Goal: Complete application form: Complete application form

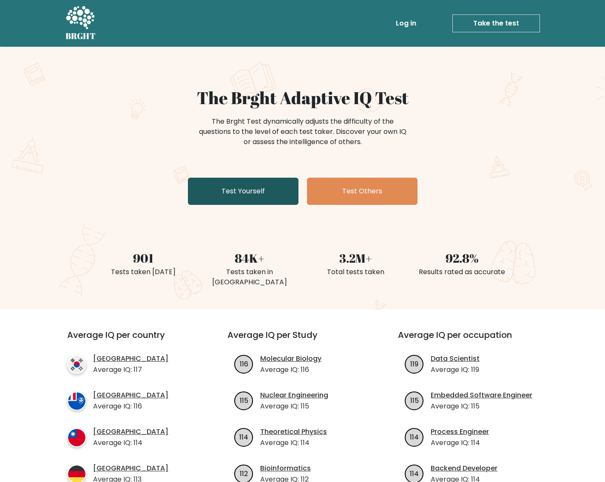
click at [243, 188] on link "Test Yourself" at bounding box center [243, 191] width 111 height 27
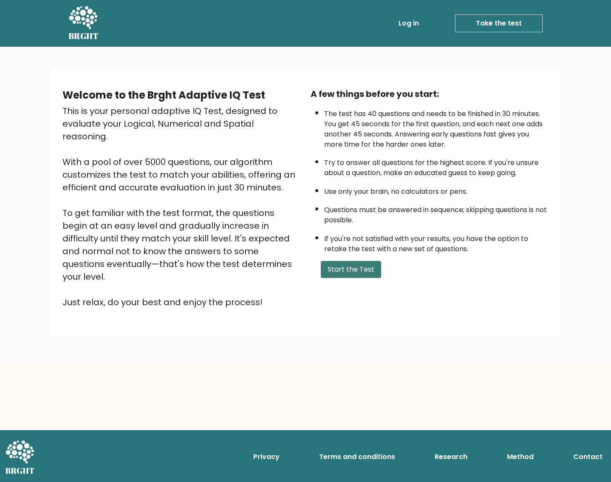
click at [350, 271] on button "Start the Test" at bounding box center [351, 269] width 60 height 17
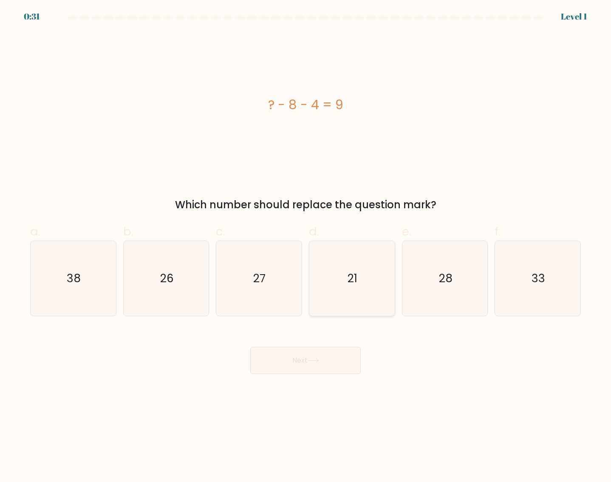
click at [352, 279] on text "21" at bounding box center [353, 278] width 10 height 16
click at [306, 247] on input "d. 21" at bounding box center [306, 244] width 0 height 6
radio input "true"
click at [301, 363] on button "Next" at bounding box center [305, 360] width 111 height 27
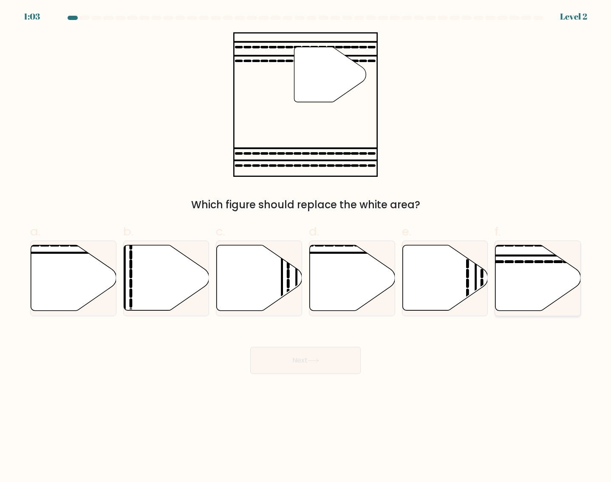
click at [527, 262] on icon at bounding box center [529, 262] width 6 height 0
click at [306, 247] on input "f." at bounding box center [306, 244] width 0 height 6
radio input "true"
click at [329, 367] on button "Next" at bounding box center [305, 360] width 111 height 27
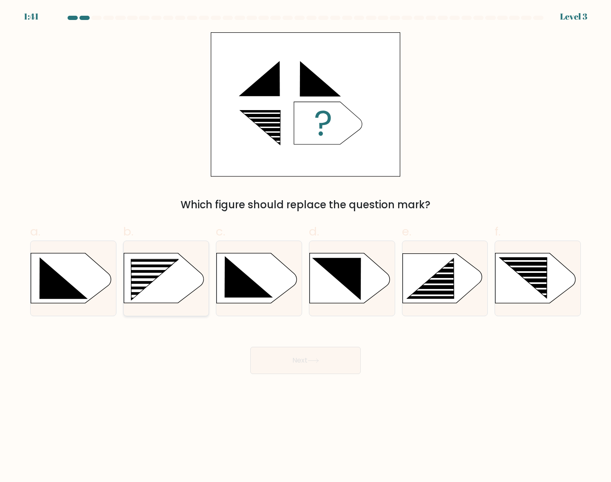
click at [163, 282] on rect at bounding box center [128, 259] width 222 height 169
click at [306, 247] on input "b." at bounding box center [306, 244] width 0 height 6
radio input "true"
click at [312, 363] on button "Next" at bounding box center [305, 360] width 111 height 27
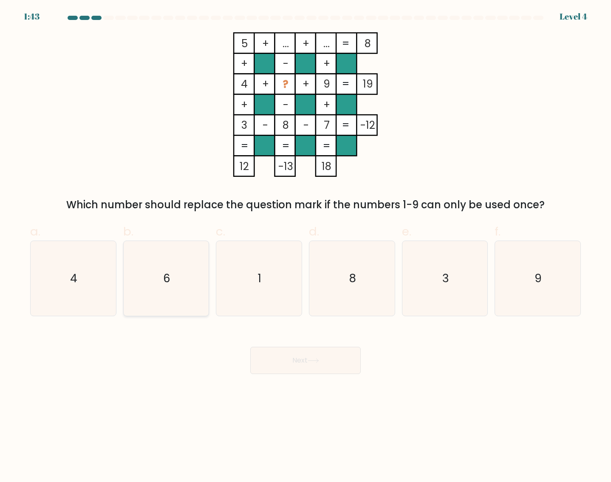
click at [173, 266] on icon "6" at bounding box center [166, 278] width 75 height 75
click at [306, 247] on input "b. 6" at bounding box center [306, 244] width 0 height 6
radio input "true"
click at [319, 361] on icon at bounding box center [313, 360] width 11 height 5
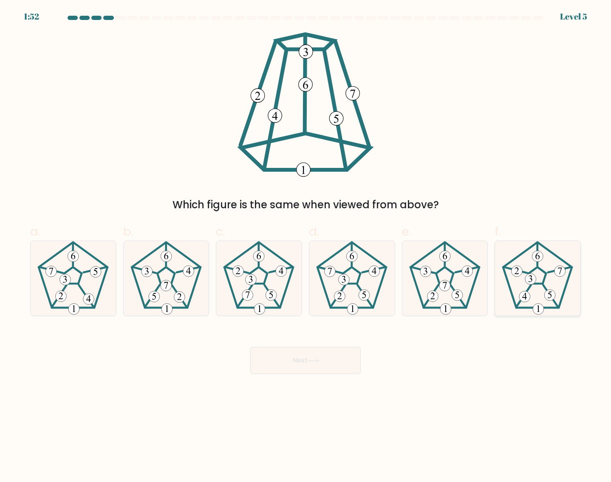
click at [533, 258] on 781 at bounding box center [538, 255] width 11 height 11
click at [306, 247] on input "f." at bounding box center [306, 244] width 0 height 6
radio input "true"
click at [323, 365] on button "Next" at bounding box center [305, 360] width 111 height 27
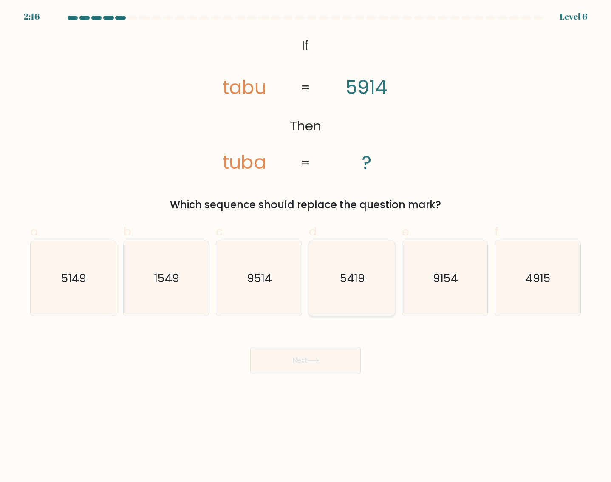
click at [358, 279] on text "5419" at bounding box center [352, 278] width 25 height 16
click at [306, 247] on input "d. 5419" at bounding box center [306, 244] width 0 height 6
radio input "true"
click at [294, 365] on button "Next" at bounding box center [305, 360] width 111 height 27
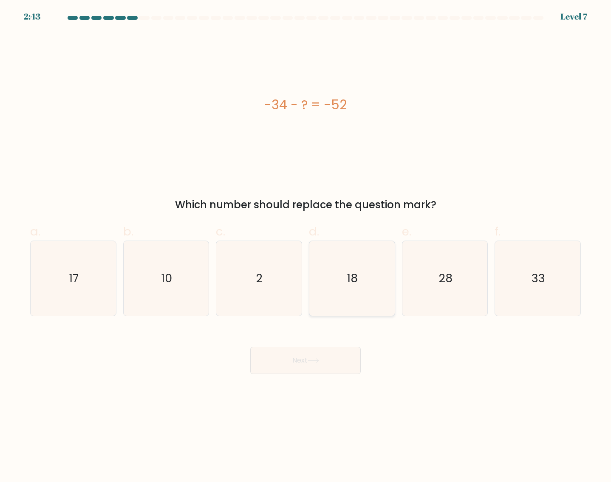
click at [365, 275] on icon "18" at bounding box center [352, 278] width 75 height 75
click at [306, 247] on input "d. 18" at bounding box center [306, 244] width 0 height 6
radio input "true"
click at [295, 359] on button "Next" at bounding box center [305, 360] width 111 height 27
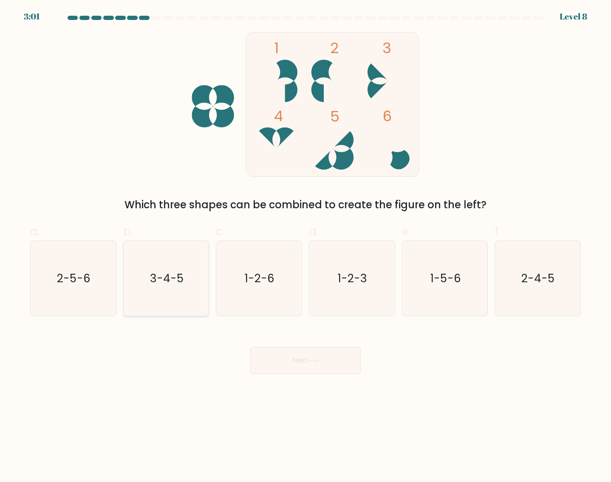
click at [167, 293] on icon "3-4-5" at bounding box center [166, 278] width 75 height 75
click at [306, 247] on input "b. 3-4-5" at bounding box center [306, 244] width 0 height 6
radio input "true"
click at [311, 364] on button "Next" at bounding box center [305, 360] width 111 height 27
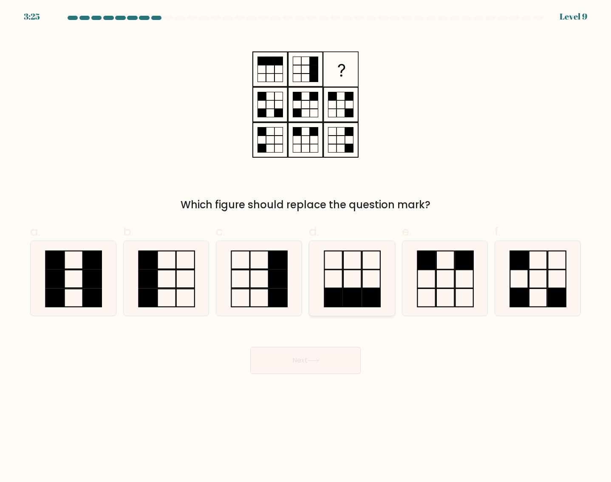
click at [367, 277] on icon at bounding box center [352, 278] width 75 height 75
click at [306, 247] on input "d." at bounding box center [306, 244] width 0 height 6
radio input "true"
click at [294, 359] on button "Next" at bounding box center [305, 360] width 111 height 27
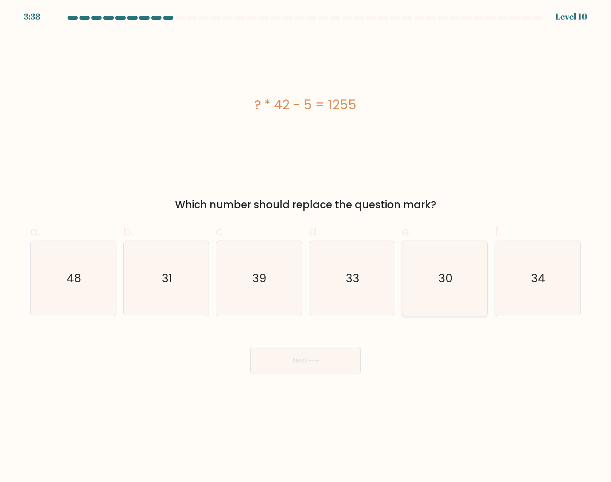
click at [438, 273] on icon "30" at bounding box center [445, 278] width 75 height 75
click at [306, 247] on input "e. 30" at bounding box center [306, 244] width 0 height 6
radio input "true"
click at [319, 359] on icon at bounding box center [313, 360] width 11 height 5
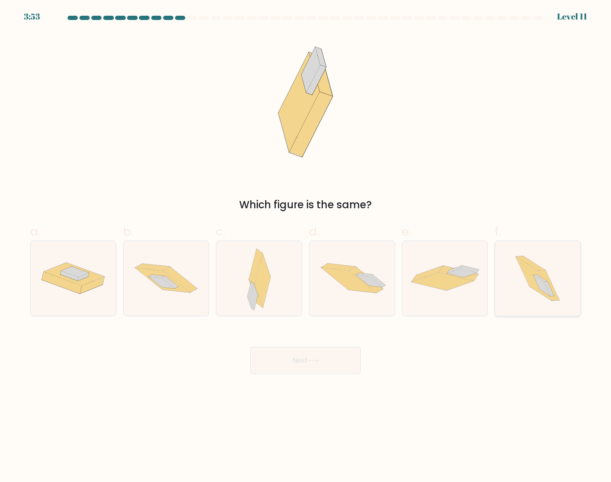
click at [533, 280] on icon at bounding box center [534, 279] width 36 height 44
click at [306, 247] on input "f." at bounding box center [306, 244] width 0 height 6
radio input "true"
click at [328, 362] on button "Next" at bounding box center [305, 360] width 111 height 27
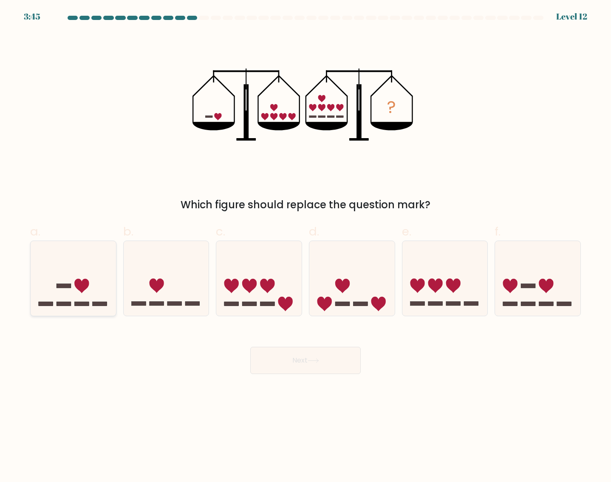
click at [81, 296] on icon at bounding box center [73, 278] width 85 height 71
click at [306, 247] on input "a." at bounding box center [306, 244] width 0 height 6
radio input "true"
click at [293, 365] on button "Next" at bounding box center [305, 360] width 111 height 27
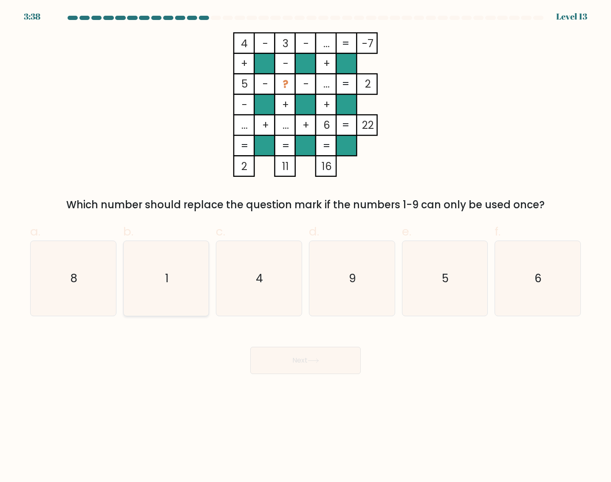
click at [168, 273] on text "1" at bounding box center [166, 278] width 3 height 16
click at [306, 247] on input "b. 1" at bounding box center [306, 244] width 0 height 6
radio input "true"
click at [304, 361] on button "Next" at bounding box center [305, 360] width 111 height 27
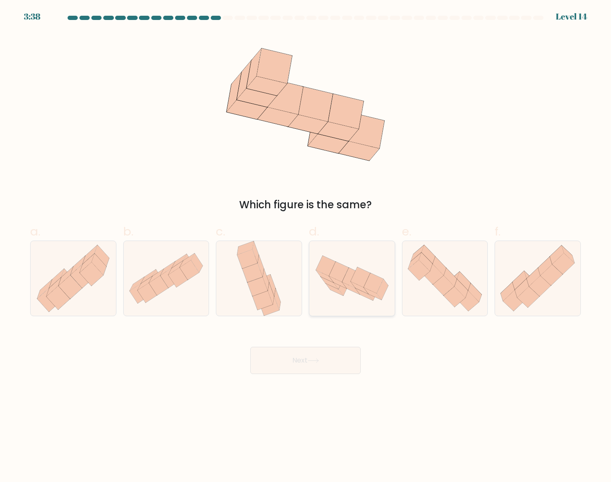
click at [336, 280] on icon at bounding box center [337, 282] width 17 height 12
click at [306, 247] on input "d." at bounding box center [306, 244] width 0 height 6
radio input "true"
click at [312, 366] on button "Next" at bounding box center [305, 360] width 111 height 27
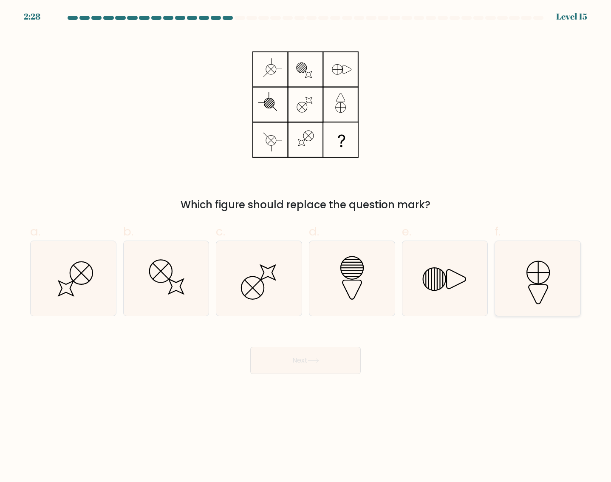
click at [537, 277] on icon at bounding box center [537, 278] width 75 height 75
click at [306, 247] on input "f." at bounding box center [306, 244] width 0 height 6
radio input "true"
click at [312, 366] on button "Next" at bounding box center [305, 360] width 111 height 27
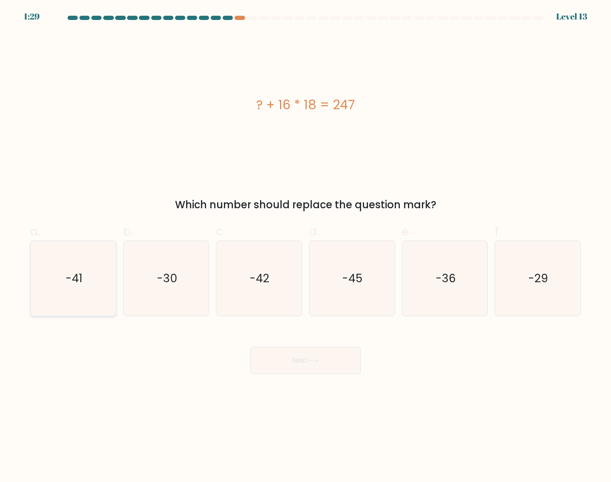
click at [86, 275] on icon "-41" at bounding box center [73, 278] width 75 height 75
click at [306, 247] on input "a. -41" at bounding box center [306, 244] width 0 height 6
radio input "true"
click at [269, 360] on button "Next" at bounding box center [305, 360] width 111 height 27
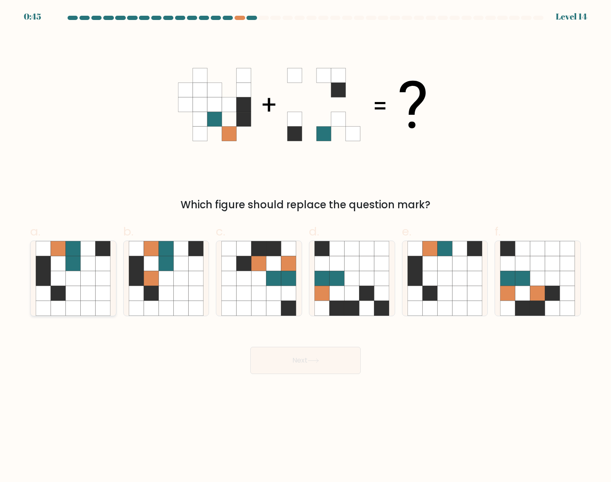
click at [76, 285] on icon at bounding box center [73, 278] width 15 height 15
click at [306, 247] on input "a." at bounding box center [306, 244] width 0 height 6
radio input "true"
click at [313, 365] on button "Next" at bounding box center [305, 360] width 111 height 27
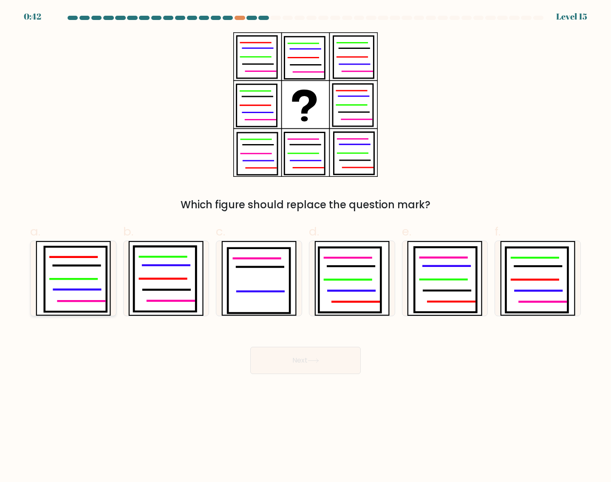
click at [67, 301] on icon at bounding box center [81, 301] width 47 height 0
click at [306, 247] on input "a." at bounding box center [306, 244] width 0 height 6
radio input "true"
click at [317, 362] on icon at bounding box center [313, 360] width 11 height 5
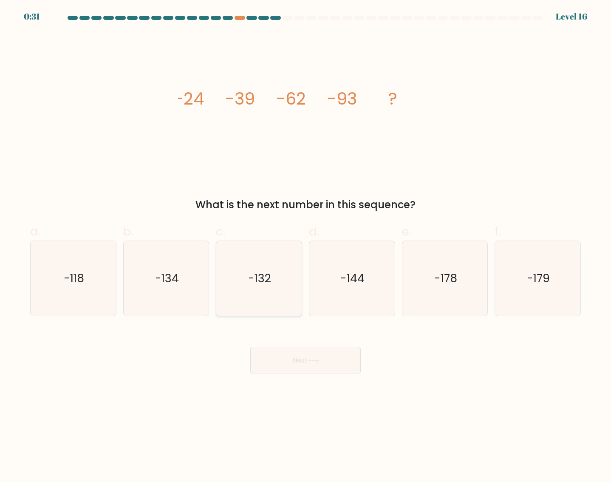
click at [272, 276] on icon "-132" at bounding box center [258, 278] width 75 height 75
click at [306, 247] on input "c. -132" at bounding box center [306, 244] width 0 height 6
radio input "true"
click at [290, 366] on button "Next" at bounding box center [305, 360] width 111 height 27
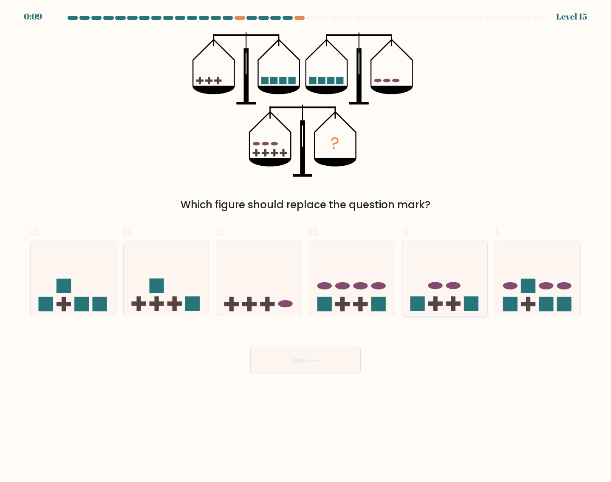
click at [454, 303] on rect at bounding box center [453, 304] width 14 height 4
click at [306, 247] on input "e." at bounding box center [306, 244] width 0 height 6
radio input "true"
click at [317, 371] on button "Next" at bounding box center [305, 360] width 111 height 27
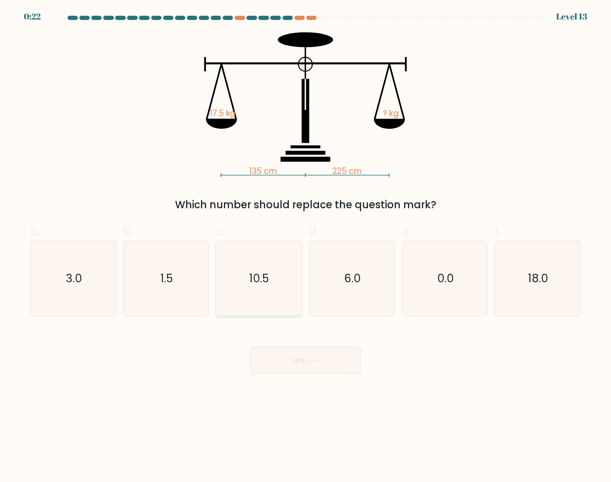
click at [263, 278] on text "10.5" at bounding box center [260, 278] width 20 height 16
click at [306, 247] on input "c. 10.5" at bounding box center [306, 244] width 0 height 6
radio input "true"
click at [275, 370] on button "Next" at bounding box center [305, 360] width 111 height 27
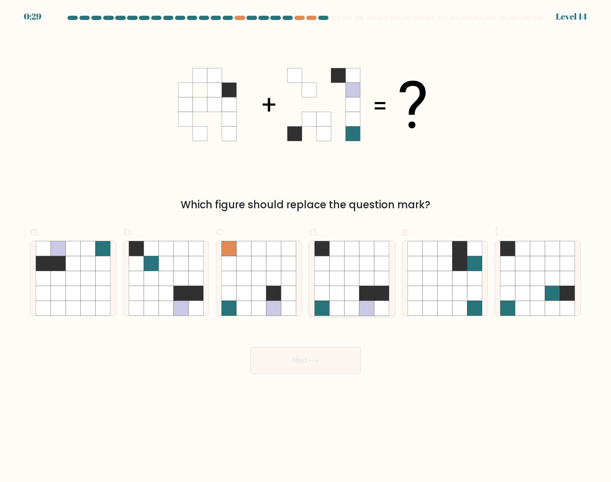
click at [360, 280] on icon at bounding box center [367, 278] width 15 height 15
click at [306, 247] on input "d." at bounding box center [306, 244] width 0 height 6
radio input "true"
click at [326, 360] on button "Next" at bounding box center [305, 360] width 111 height 27
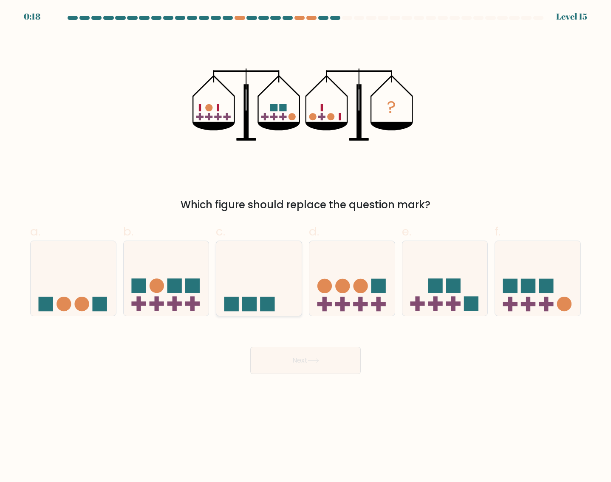
click at [271, 298] on rect at bounding box center [267, 304] width 14 height 14
click at [306, 247] on input "c." at bounding box center [306, 244] width 0 height 6
radio input "true"
click at [318, 362] on icon at bounding box center [313, 360] width 11 height 5
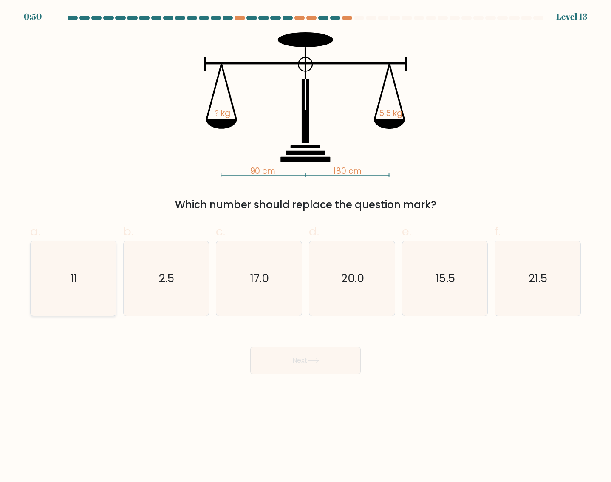
click at [70, 263] on icon "11" at bounding box center [73, 278] width 75 height 75
click at [306, 247] on input "a. 11" at bounding box center [306, 244] width 0 height 6
radio input "true"
click at [322, 371] on button "Next" at bounding box center [305, 360] width 111 height 27
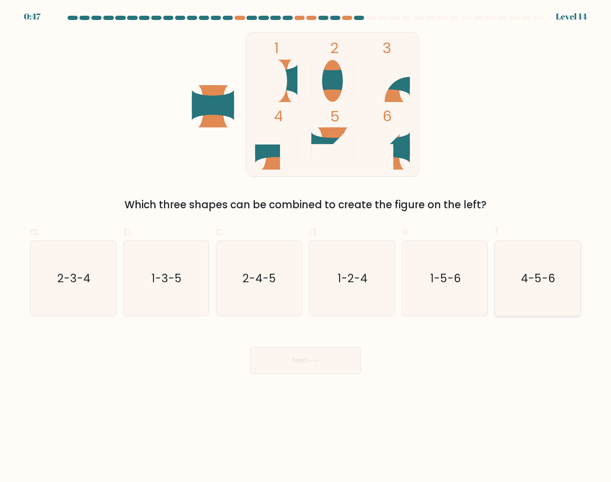
click at [538, 281] on text "4-5-6" at bounding box center [539, 278] width 34 height 16
click at [306, 247] on input "f. 4-5-6" at bounding box center [306, 244] width 0 height 6
radio input "true"
click at [303, 373] on button "Next" at bounding box center [305, 360] width 111 height 27
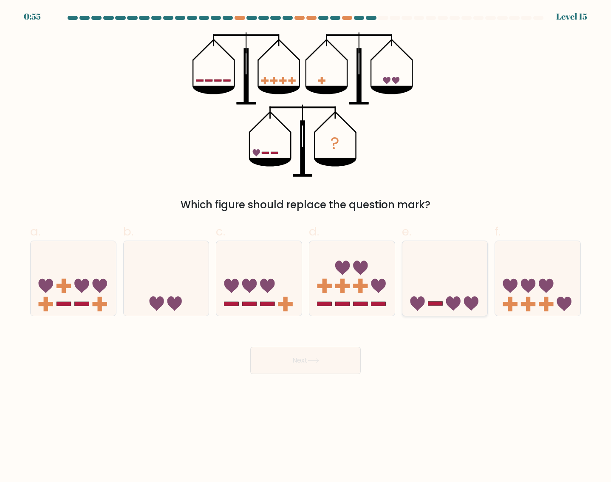
click at [461, 281] on icon at bounding box center [445, 278] width 85 height 71
click at [306, 247] on input "e." at bounding box center [306, 244] width 0 height 6
radio input "true"
click at [318, 360] on icon at bounding box center [313, 361] width 10 height 4
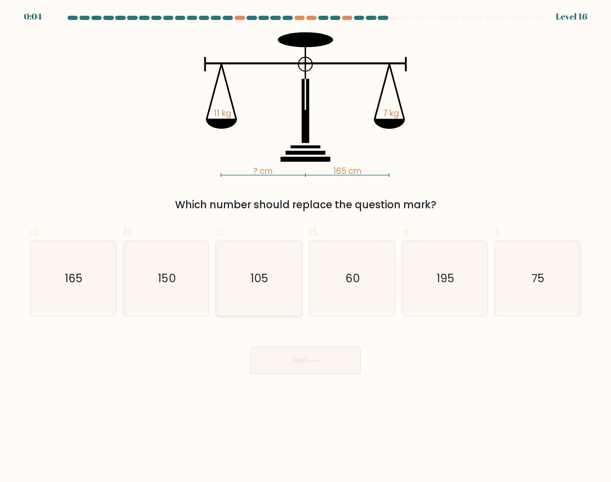
click at [256, 283] on text "105" at bounding box center [260, 278] width 18 height 16
click at [306, 247] on input "c. 105" at bounding box center [306, 244] width 0 height 6
radio input "true"
click at [322, 368] on button "Next" at bounding box center [305, 360] width 111 height 27
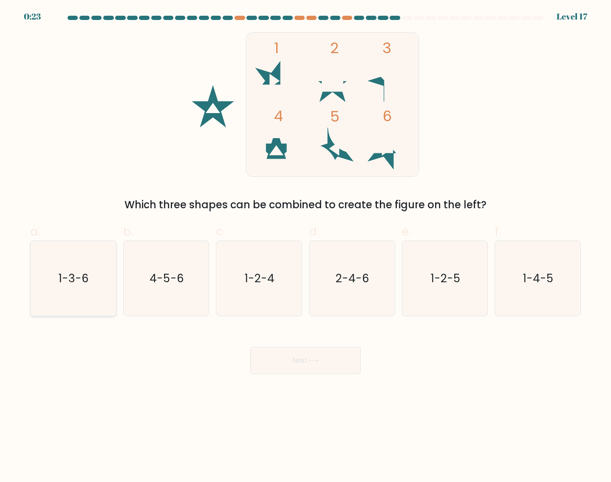
click at [72, 281] on text "1-3-6" at bounding box center [74, 278] width 30 height 16
click at [306, 247] on input "a. 1-3-6" at bounding box center [306, 244] width 0 height 6
radio input "true"
click at [328, 366] on button "Next" at bounding box center [305, 360] width 111 height 27
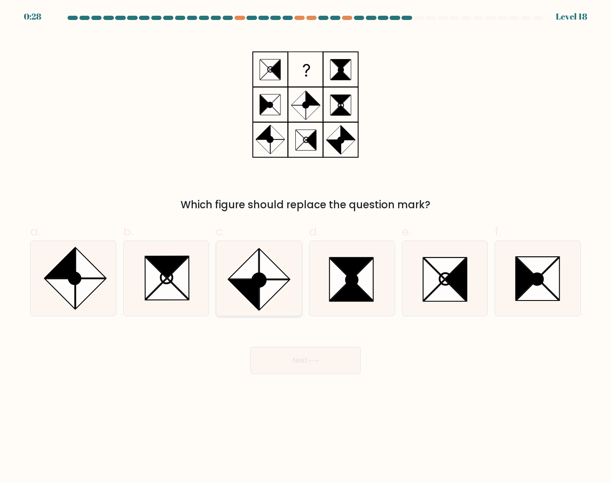
click at [265, 276] on ellipse at bounding box center [259, 279] width 19 height 19
click at [306, 247] on input "c." at bounding box center [306, 244] width 0 height 6
radio input "true"
click at [306, 365] on button "Next" at bounding box center [305, 360] width 111 height 27
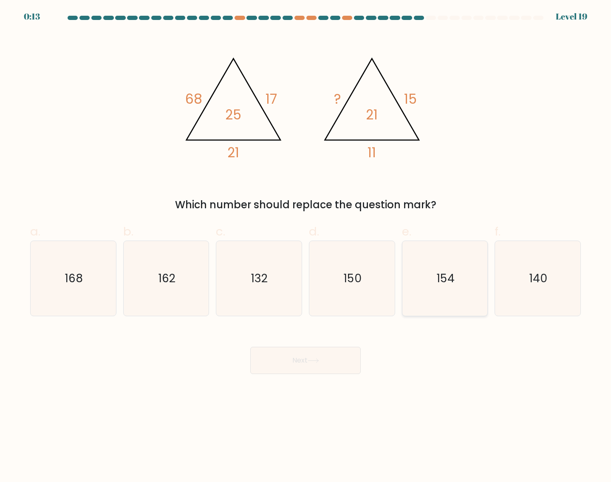
click at [434, 294] on icon "154" at bounding box center [445, 278] width 75 height 75
click at [306, 247] on input "e. 154" at bounding box center [306, 244] width 0 height 6
radio input "true"
click at [310, 357] on button "Next" at bounding box center [305, 360] width 111 height 27
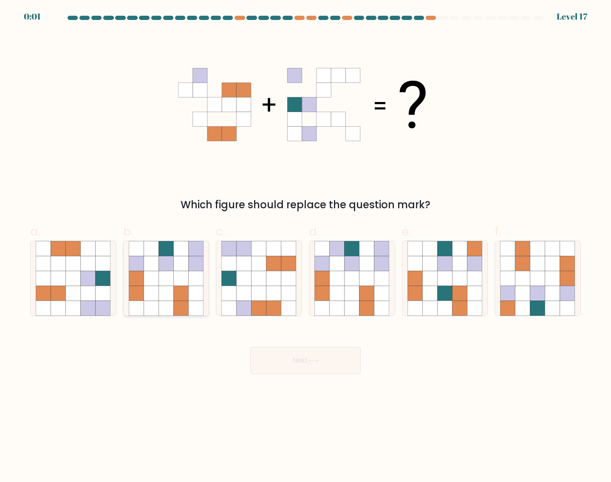
click at [181, 287] on icon at bounding box center [181, 293] width 15 height 15
click at [306, 247] on input "b." at bounding box center [306, 244] width 0 height 6
radio input "true"
click at [298, 354] on button "Next" at bounding box center [305, 360] width 111 height 27
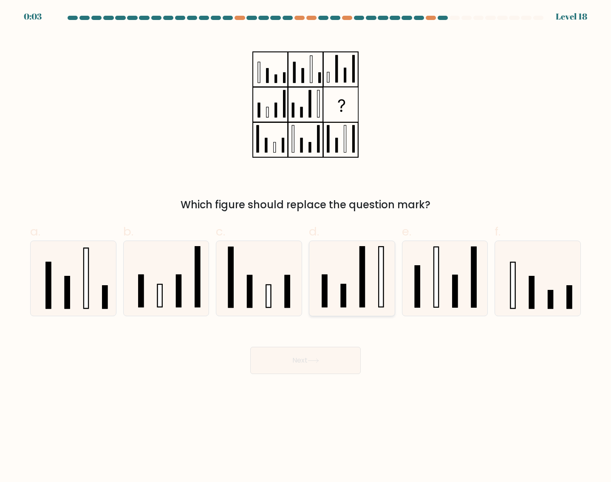
click at [353, 295] on icon at bounding box center [352, 278] width 75 height 75
click at [306, 247] on input "d." at bounding box center [306, 244] width 0 height 6
radio input "true"
click at [322, 360] on button "Next" at bounding box center [305, 360] width 111 height 27
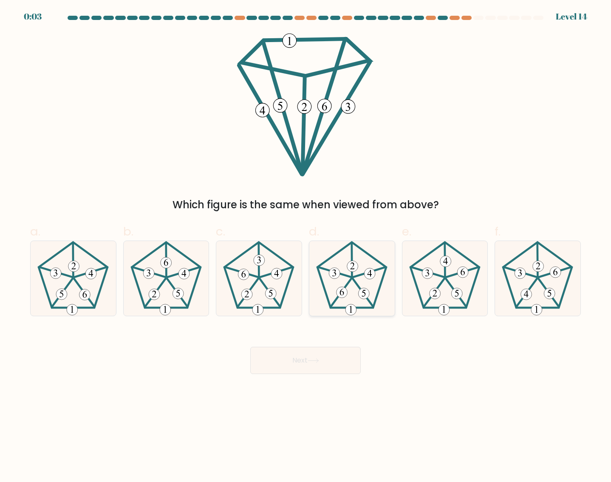
click at [363, 276] on icon at bounding box center [352, 278] width 75 height 75
click at [306, 247] on input "d." at bounding box center [306, 244] width 0 height 6
radio input "true"
click at [329, 362] on button "Next" at bounding box center [305, 360] width 111 height 27
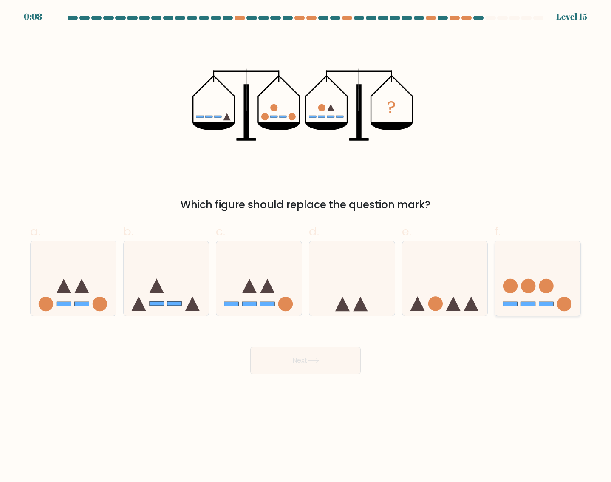
click at [537, 299] on icon at bounding box center [537, 278] width 85 height 71
click at [306, 247] on input "f." at bounding box center [306, 244] width 0 height 6
radio input "true"
click at [288, 361] on button "Next" at bounding box center [305, 360] width 111 height 27
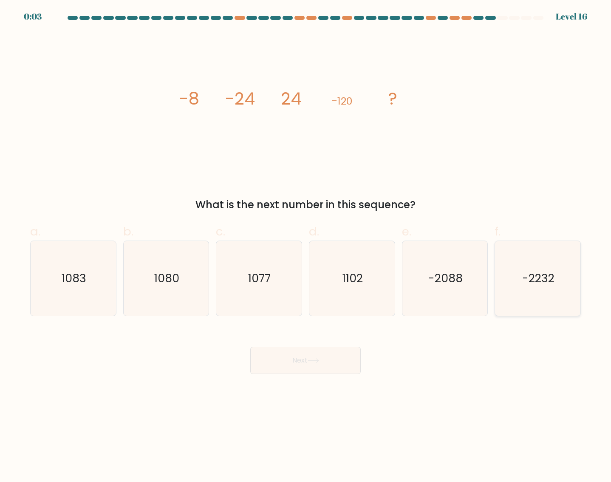
click at [539, 283] on text "-2232" at bounding box center [538, 278] width 32 height 16
click at [306, 247] on input "f. -2232" at bounding box center [306, 244] width 0 height 6
radio input "true"
click at [331, 366] on button "Next" at bounding box center [305, 360] width 111 height 27
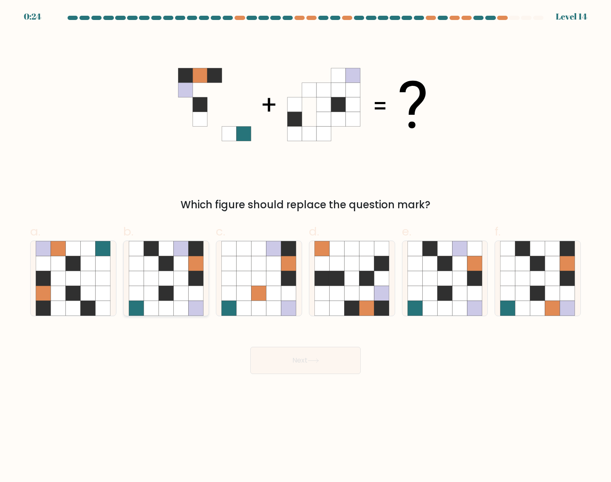
click at [203, 261] on icon at bounding box center [196, 263] width 15 height 15
click at [306, 247] on input "b." at bounding box center [306, 244] width 0 height 6
radio input "true"
click at [326, 361] on button "Next" at bounding box center [305, 360] width 111 height 27
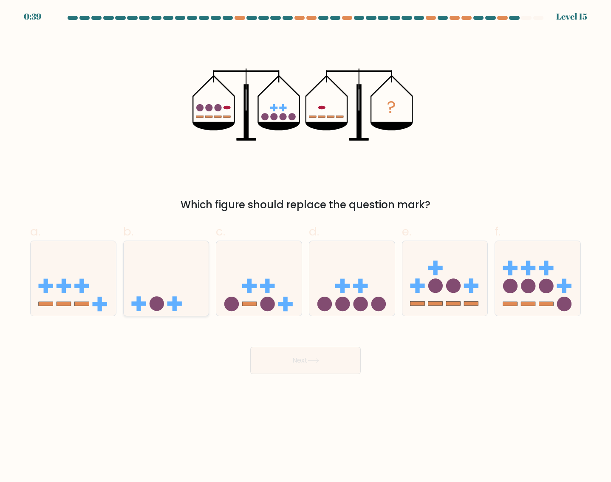
click at [155, 270] on icon at bounding box center [166, 278] width 85 height 71
click at [306, 247] on input "b." at bounding box center [306, 244] width 0 height 6
radio input "true"
click at [333, 360] on button "Next" at bounding box center [305, 360] width 111 height 27
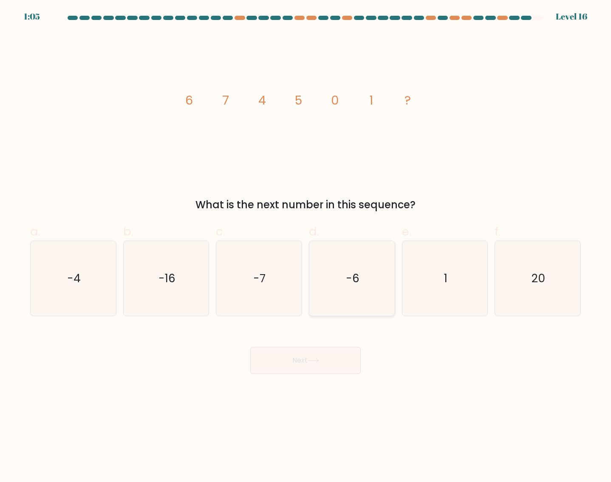
click at [376, 269] on icon "-6" at bounding box center [352, 278] width 75 height 75
click at [306, 247] on input "d. -6" at bounding box center [306, 244] width 0 height 6
radio input "true"
click at [318, 360] on icon at bounding box center [313, 361] width 10 height 4
